Goal: Navigation & Orientation: Go to known website

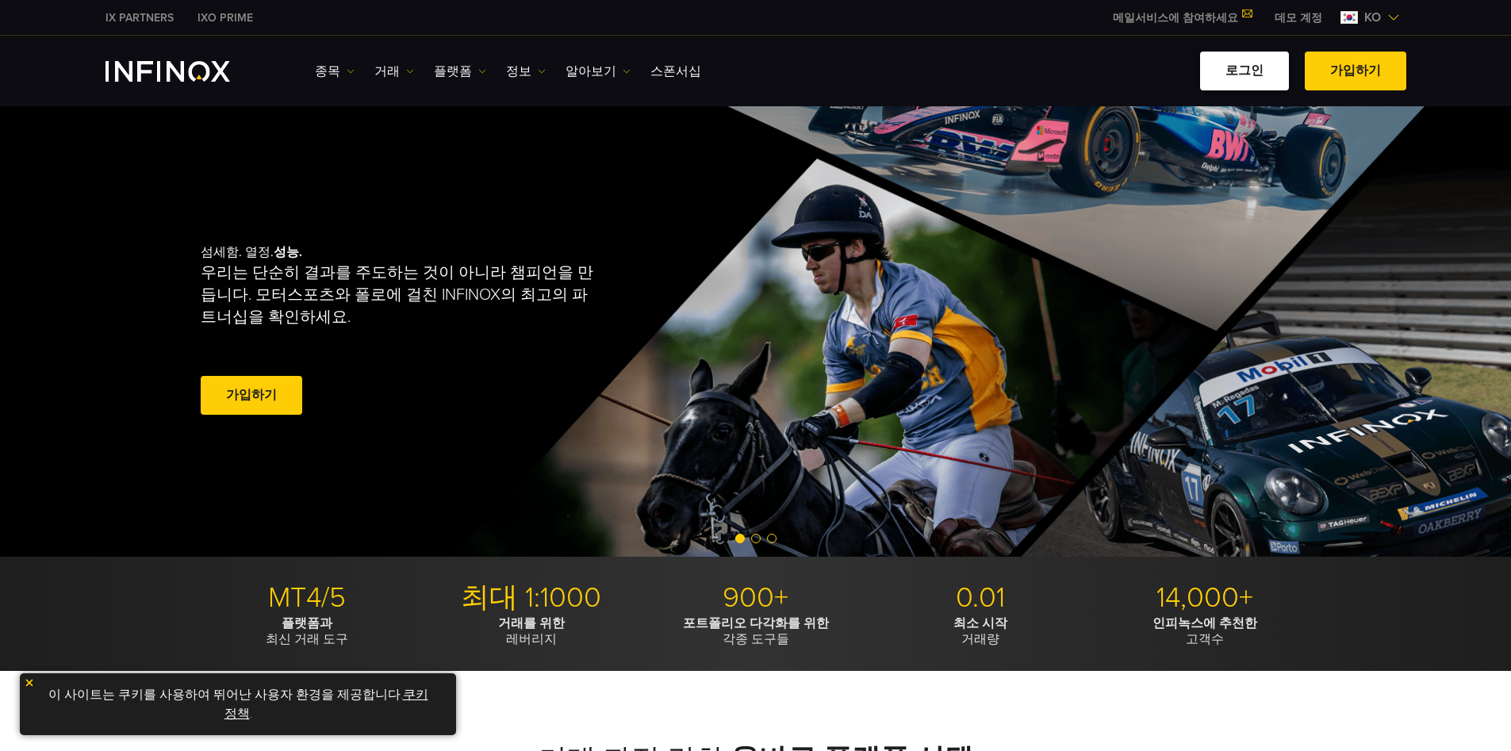
click at [1248, 77] on link "로그인" at bounding box center [1244, 71] width 89 height 39
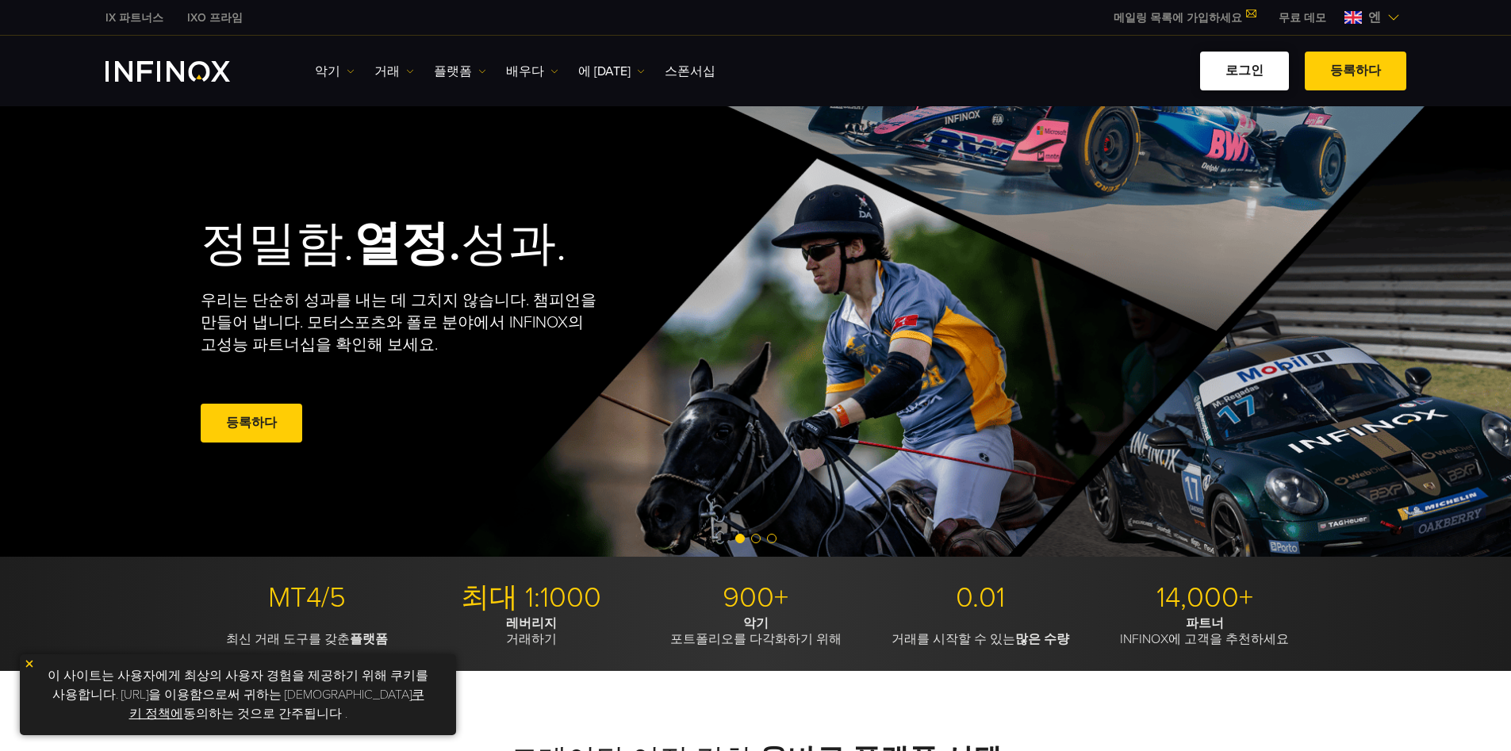
click at [1235, 72] on font "로그인" at bounding box center [1245, 71] width 38 height 16
